Goal: Transaction & Acquisition: Purchase product/service

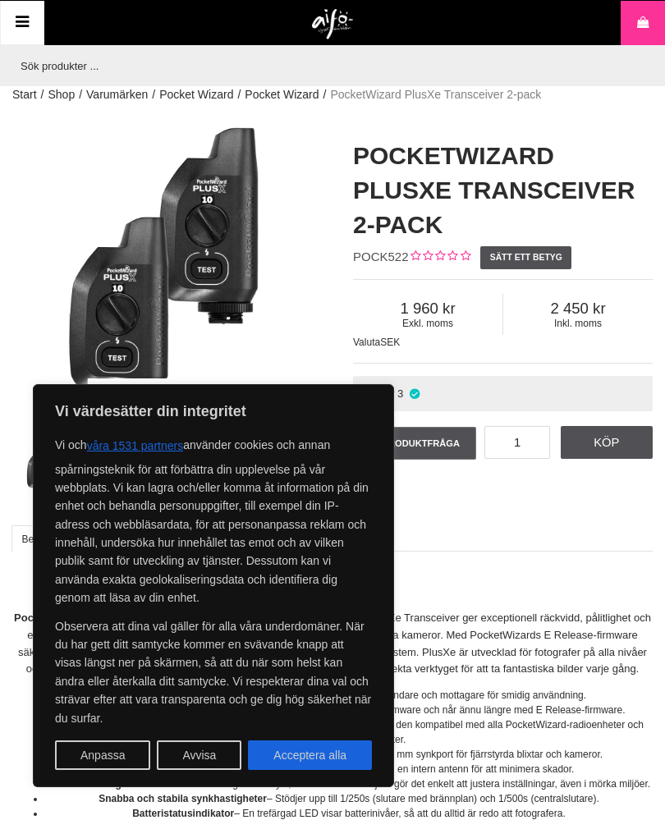
click at [307, 751] on button "Acceptera alla" at bounding box center [310, 755] width 124 height 30
checkbox input "true"
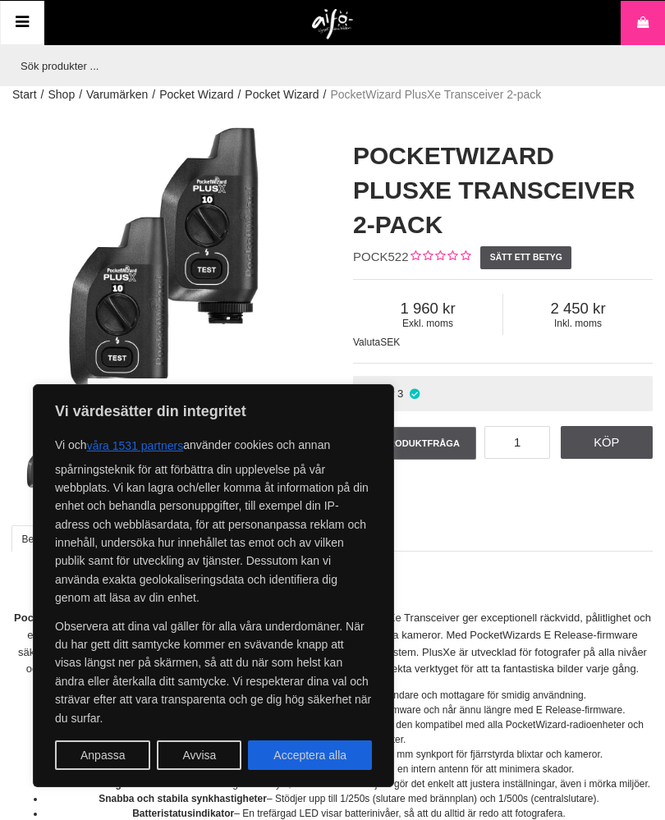
checkbox input "true"
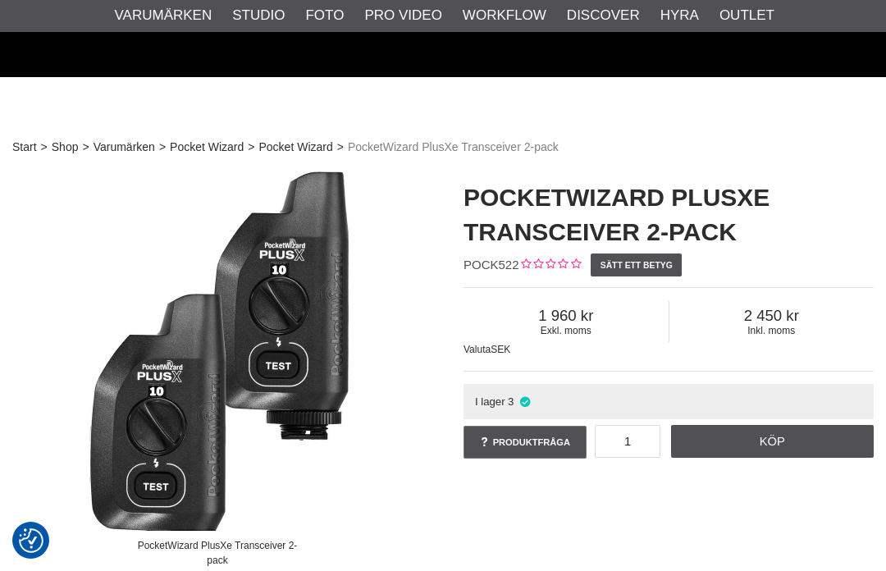
scroll to position [105, 8]
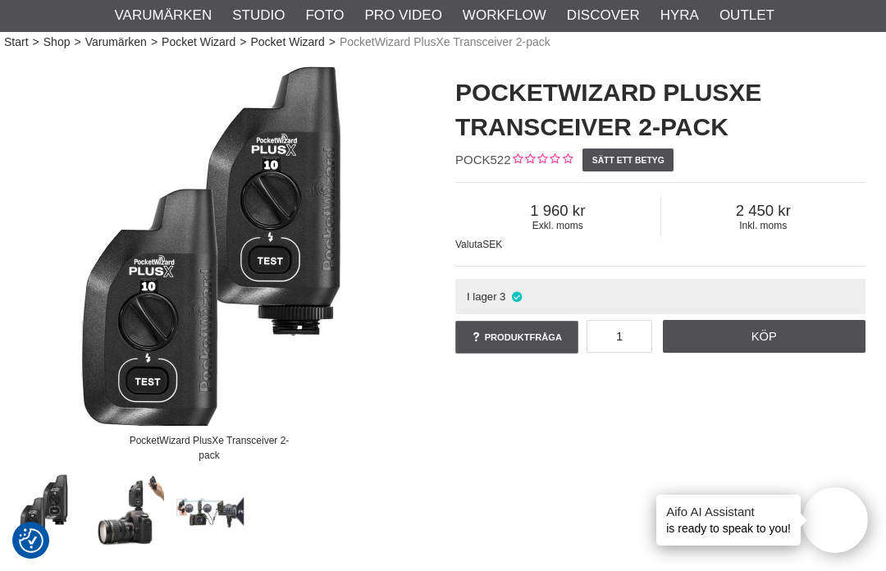
click at [130, 515] on img at bounding box center [127, 511] width 76 height 76
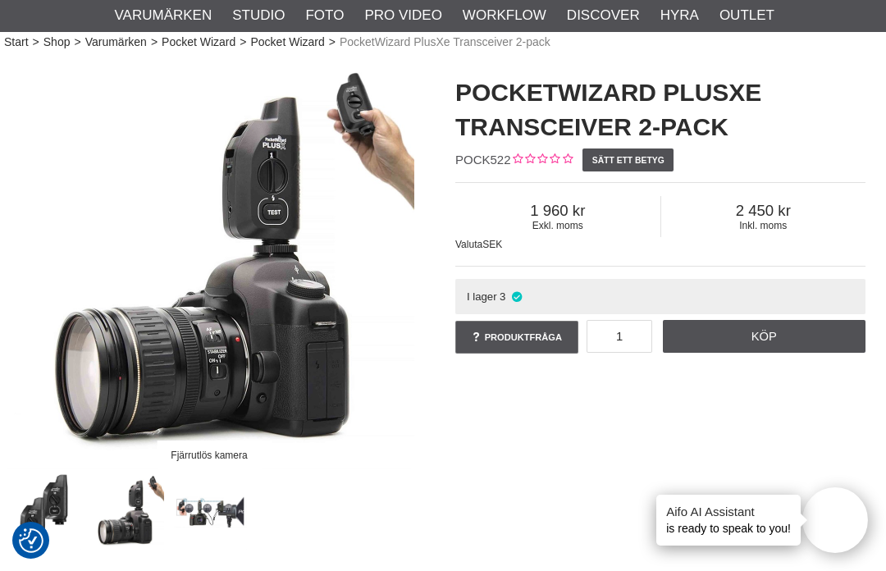
click at [209, 506] on img at bounding box center [210, 511] width 76 height 76
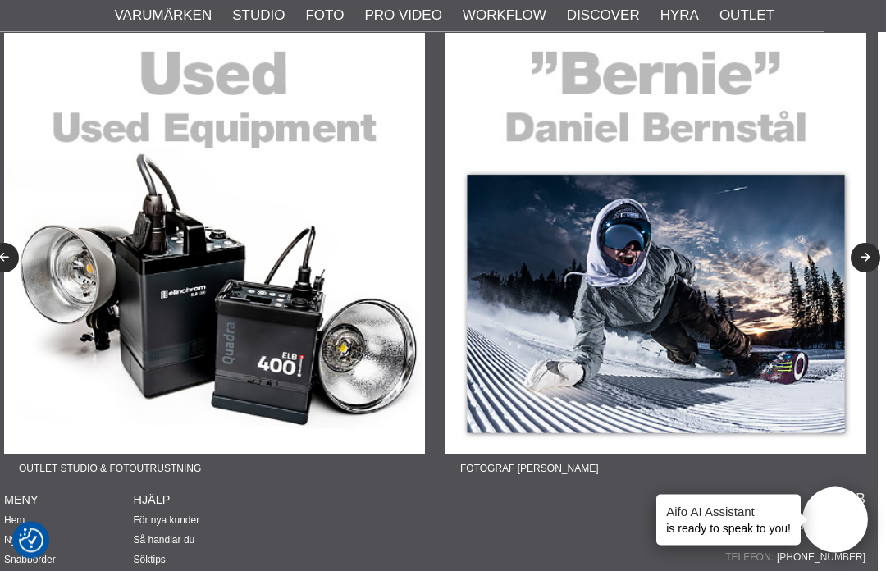
scroll to position [3797, 8]
click at [211, 303] on img at bounding box center [214, 243] width 421 height 421
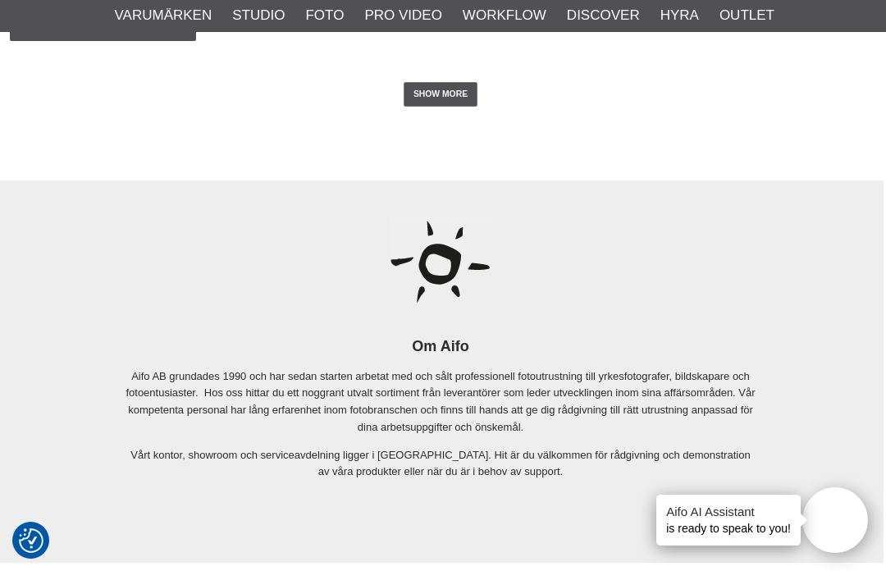
scroll to position [3134, 2]
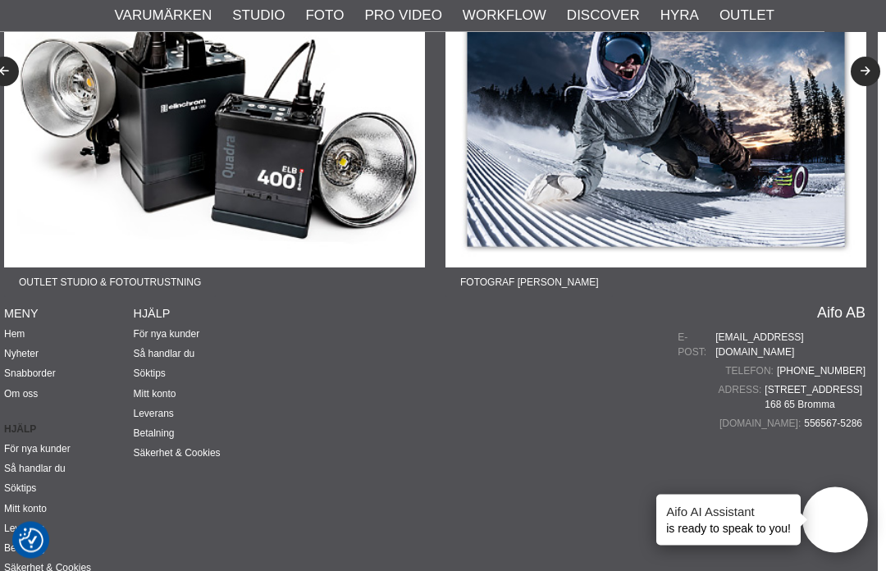
scroll to position [3985, 8]
